Goal: Navigation & Orientation: Go to known website

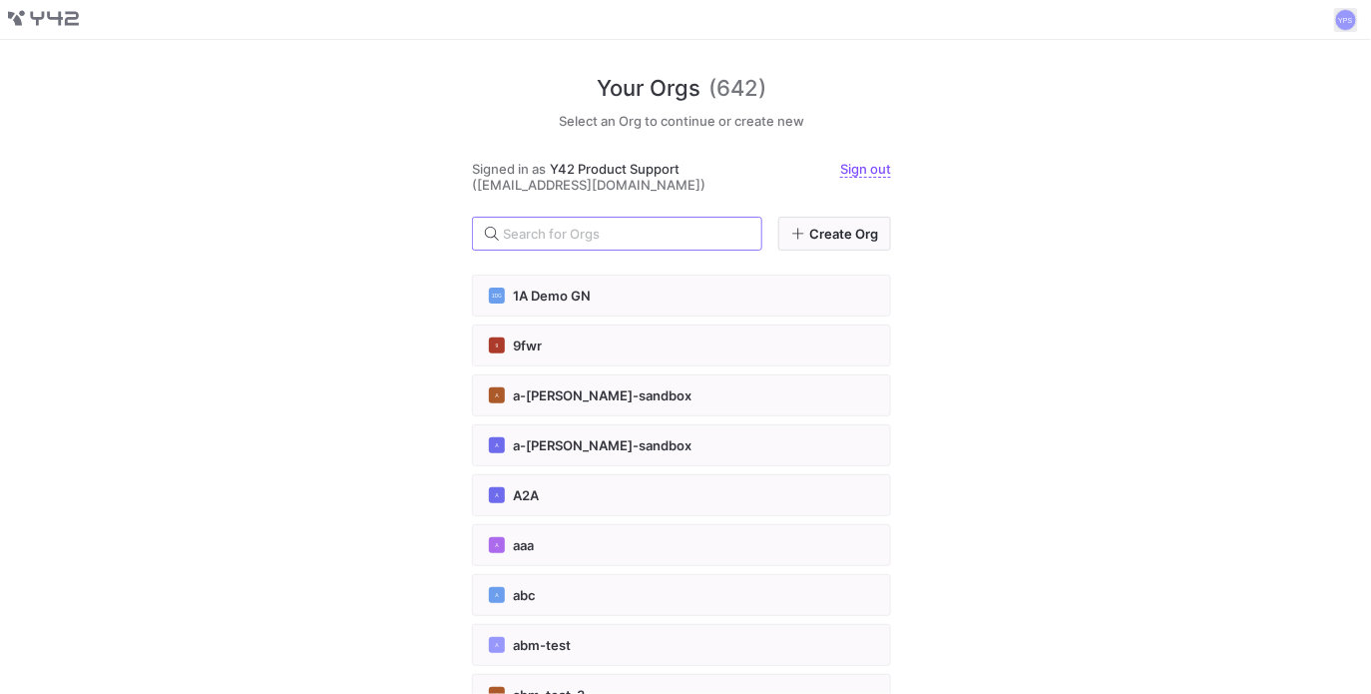
click at [1353, 21] on span at bounding box center [1346, 20] width 24 height 24
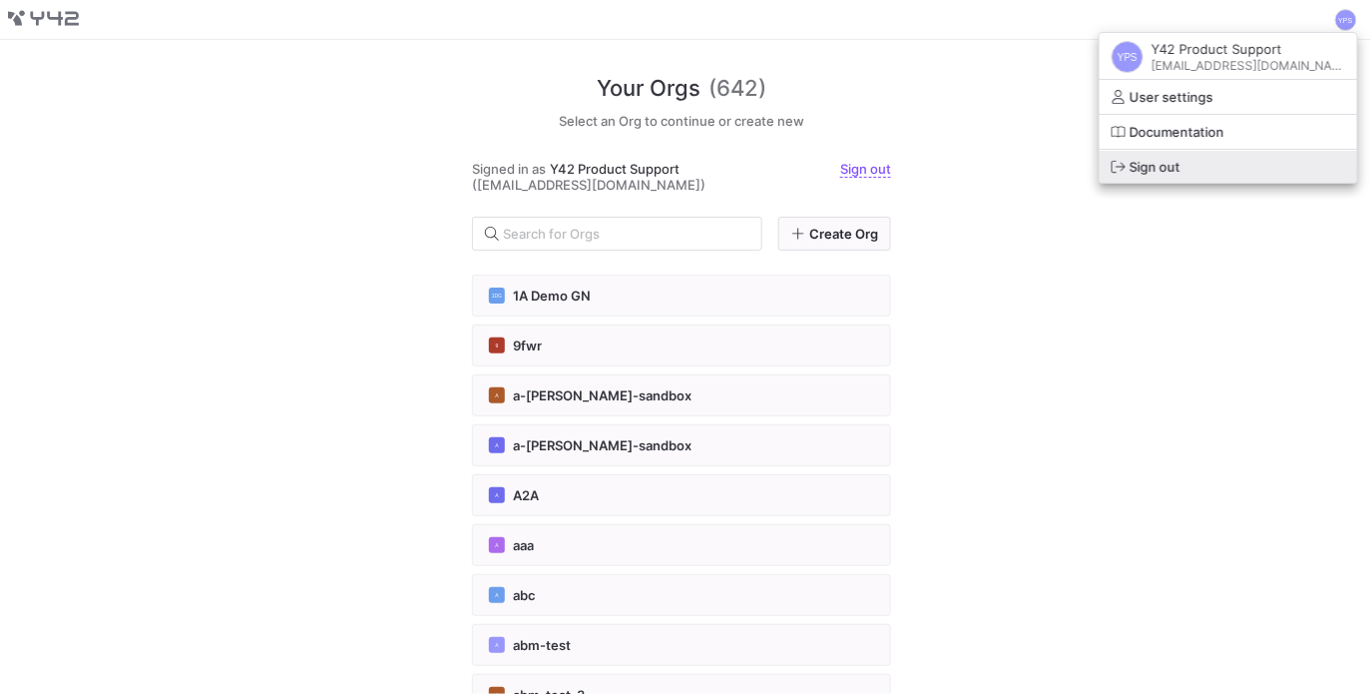
click at [1243, 172] on span "Sign out" at bounding box center [1229, 167] width 234 height 16
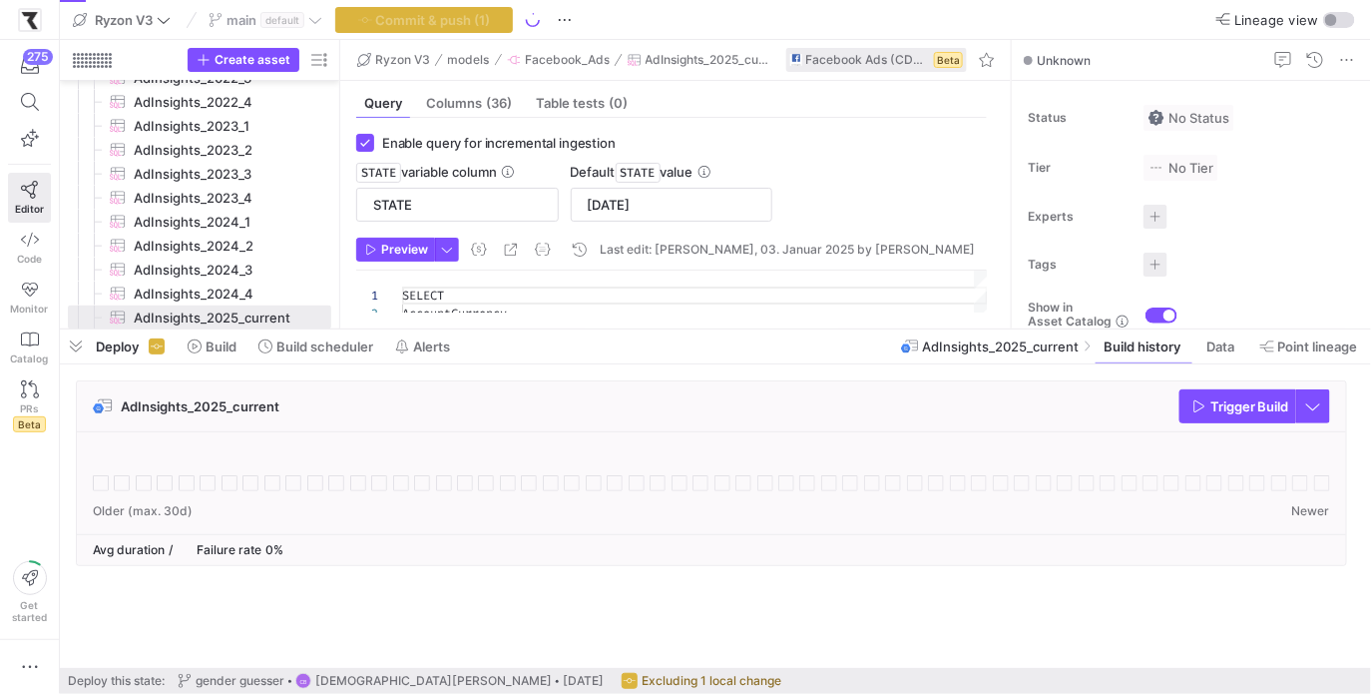
scroll to position [180, 0]
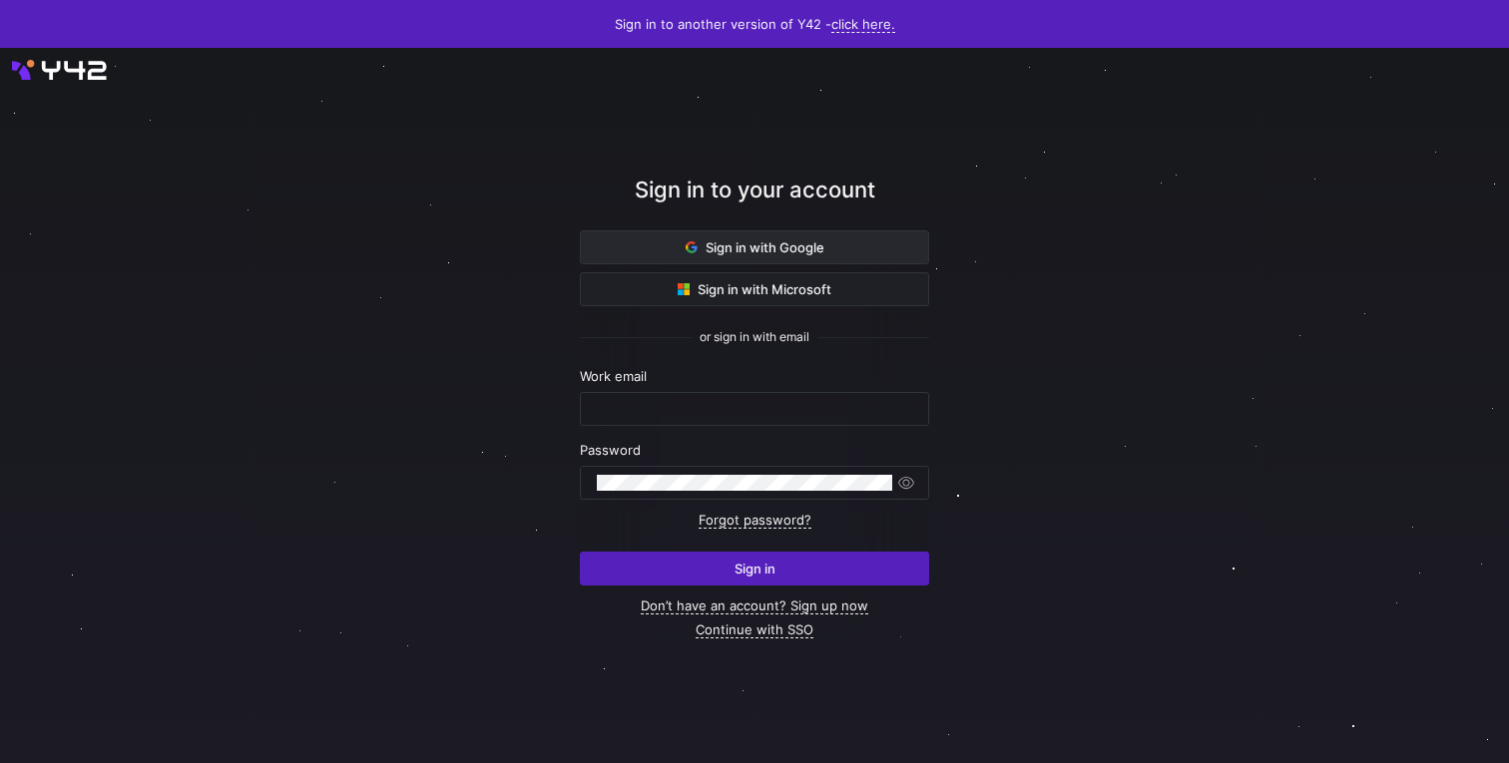
click at [799, 238] on span at bounding box center [754, 248] width 347 height 32
